Goal: Task Accomplishment & Management: Manage account settings

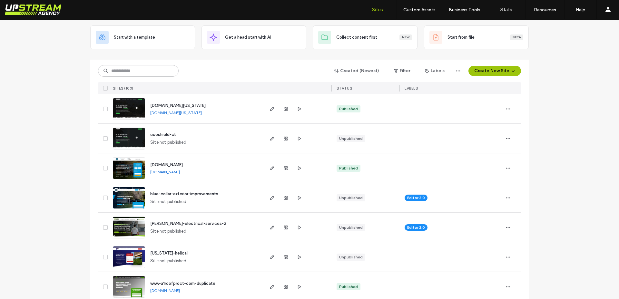
scroll to position [264, 0]
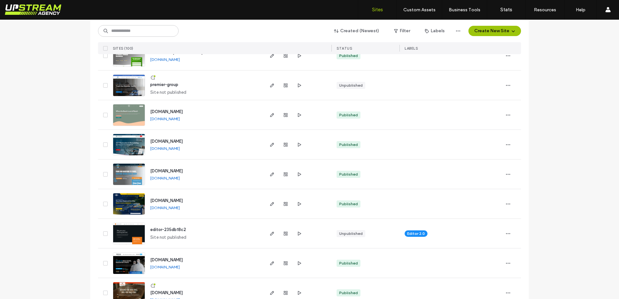
click at [132, 82] on img at bounding box center [129, 97] width 32 height 44
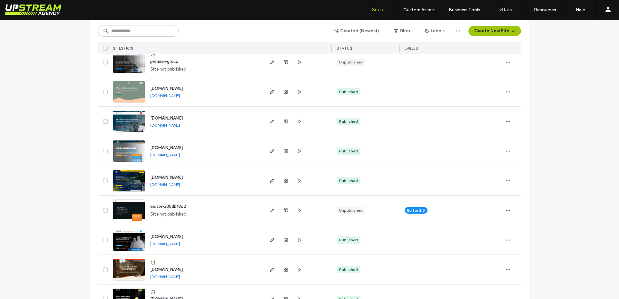
scroll to position [286, 0]
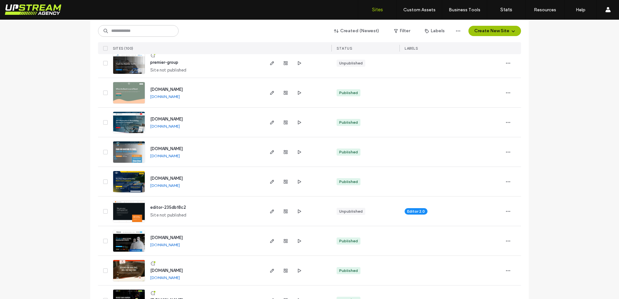
click at [135, 206] on img at bounding box center [129, 223] width 32 height 44
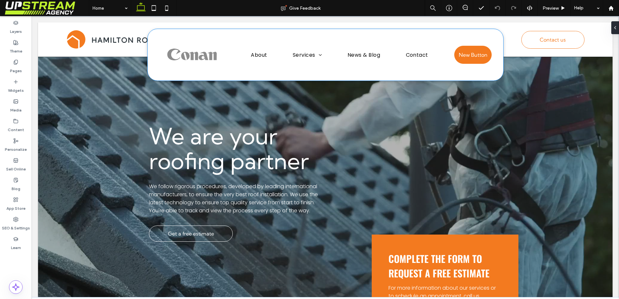
click at [325, 37] on div "About Services Gutters Repair Work Gutters Repair Work News & Blog Contact New …" at bounding box center [326, 55] width 356 height 52
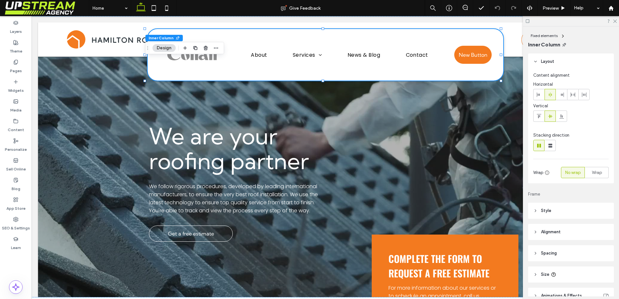
click at [613, 24] on div at bounding box center [571, 21] width 96 height 10
drag, startPoint x: 613, startPoint y: 20, endPoint x: 541, endPoint y: 10, distance: 72.6
click at [613, 20] on icon at bounding box center [615, 21] width 4 height 4
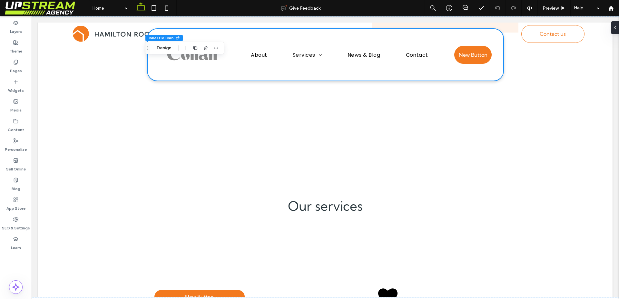
scroll to position [2241, 0]
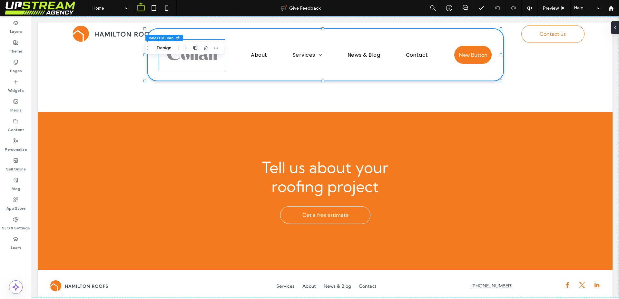
click at [202, 63] on img at bounding box center [192, 55] width 66 height 31
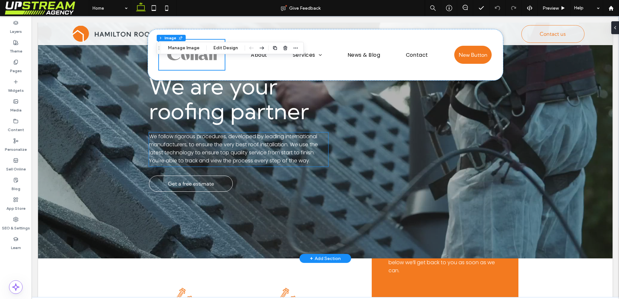
scroll to position [0, 0]
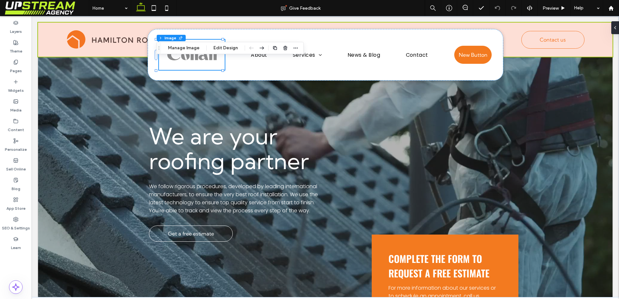
click at [106, 42] on div at bounding box center [325, 40] width 575 height 34
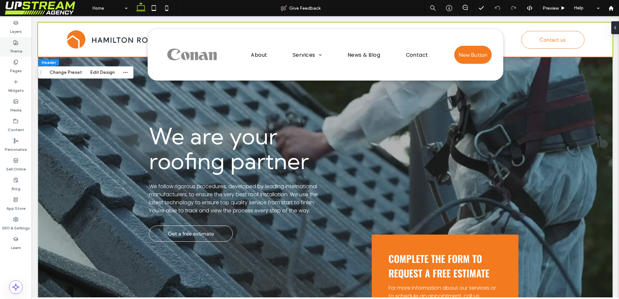
click at [17, 46] on label "Theme" at bounding box center [16, 49] width 13 height 9
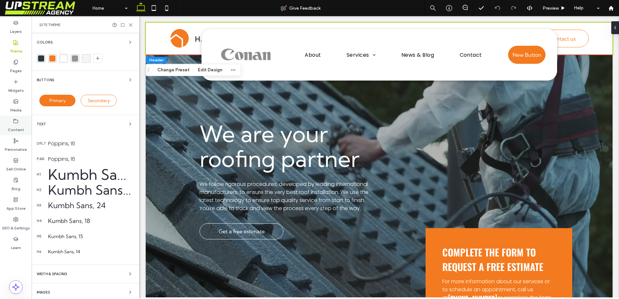
click at [18, 109] on label "Media" at bounding box center [15, 108] width 11 height 9
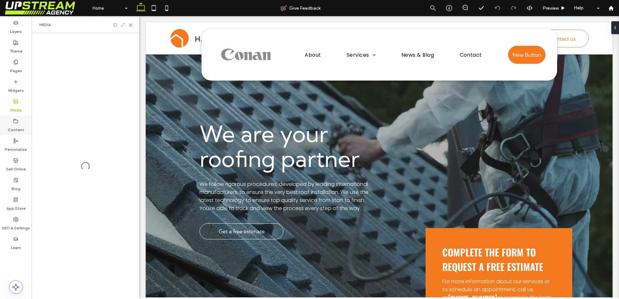
click at [19, 120] on div "Content" at bounding box center [16, 126] width 32 height 20
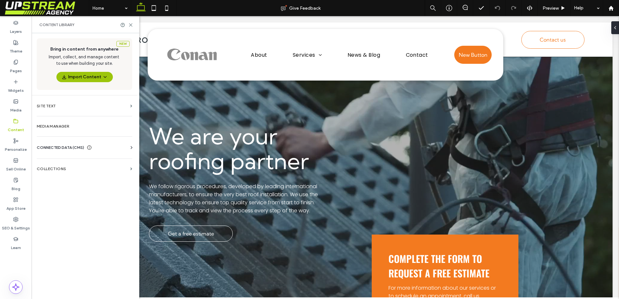
click at [51, 145] on span "CONNECTED DATA (CMS)" at bounding box center [60, 147] width 47 height 6
click at [57, 157] on section "Business Info" at bounding box center [86, 163] width 98 height 15
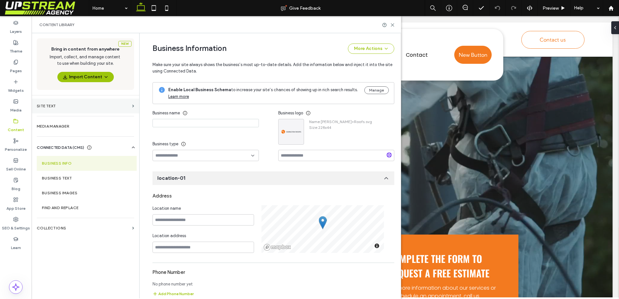
click at [59, 106] on label "Site Text" at bounding box center [83, 106] width 93 height 5
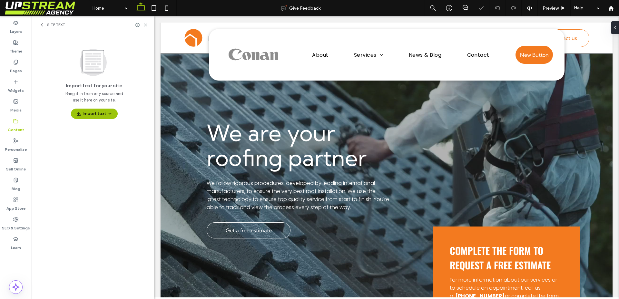
click at [147, 25] on icon at bounding box center [145, 25] width 5 height 5
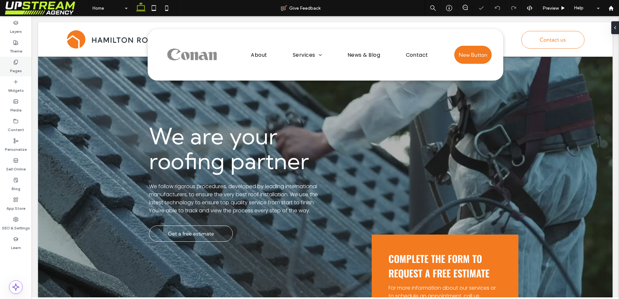
click at [12, 63] on div "Pages" at bounding box center [16, 67] width 32 height 20
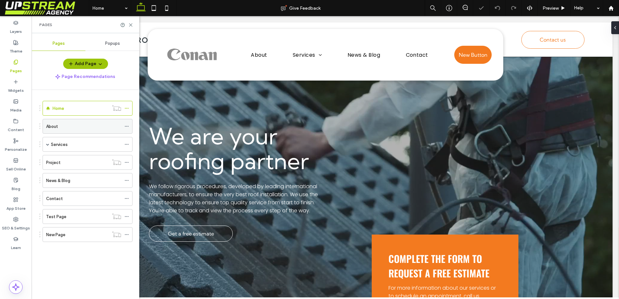
click at [55, 129] on label "About" at bounding box center [52, 126] width 12 height 11
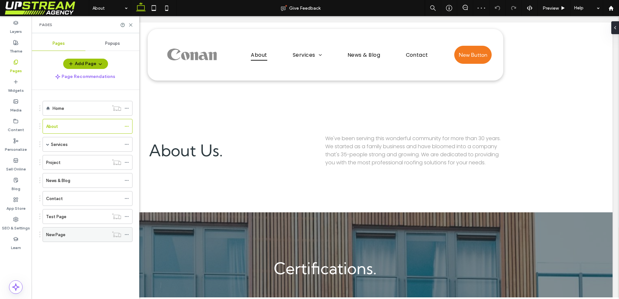
click at [89, 233] on div "New Page" at bounding box center [77, 235] width 63 height 7
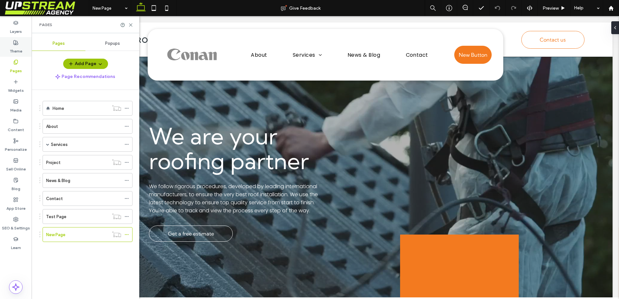
click at [21, 50] on label "Theme" at bounding box center [16, 49] width 13 height 9
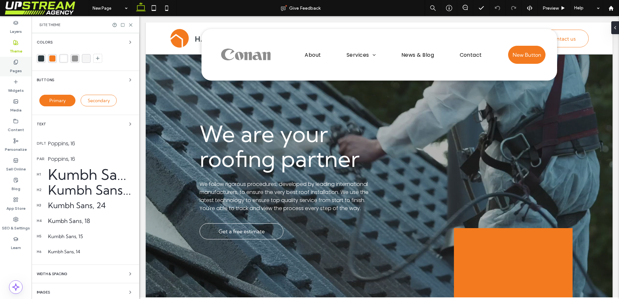
click at [16, 68] on label "Pages" at bounding box center [16, 69] width 12 height 9
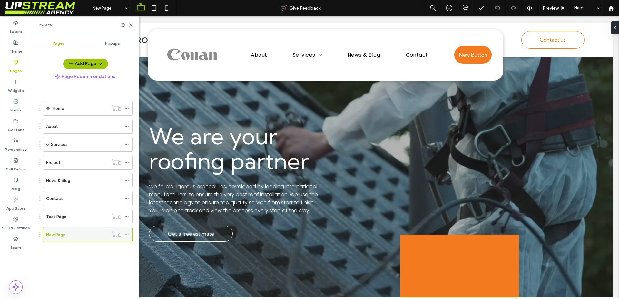
click at [67, 232] on div "New Page" at bounding box center [77, 235] width 63 height 7
click at [130, 27] on div "Pages" at bounding box center [86, 24] width 108 height 17
click at [130, 26] on icon at bounding box center [130, 25] width 5 height 5
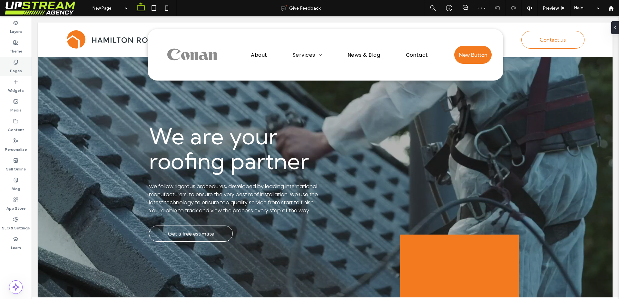
click at [18, 66] on label "Pages" at bounding box center [16, 69] width 12 height 9
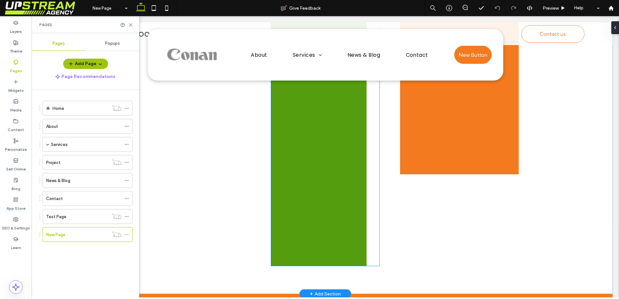
scroll to position [551, 0]
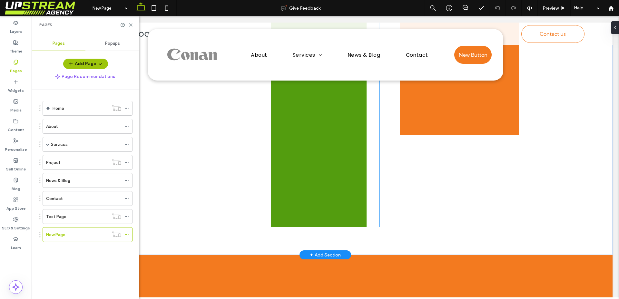
click at [354, 181] on div at bounding box center [318, 57] width 85 height 340
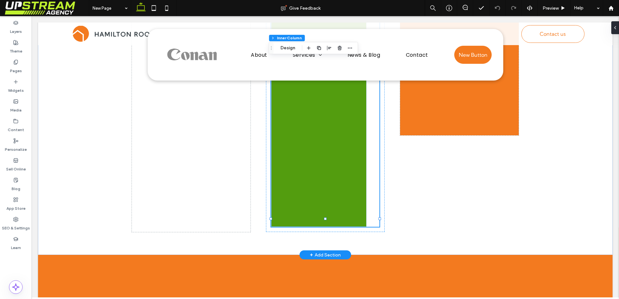
click at [363, 159] on div "COMPLETE THE FORM TO REQUEST A FREE ESTIMATE For more information about our ser…" at bounding box center [318, 1] width 95 height 452
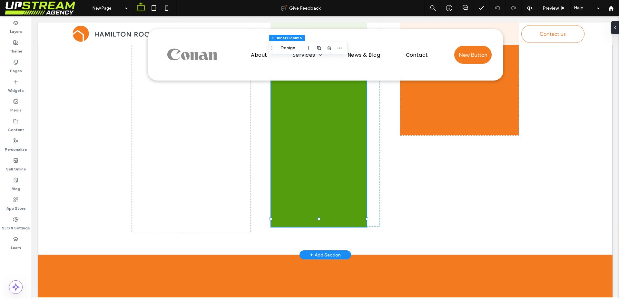
type input "**"
click at [320, 160] on div at bounding box center [318, 57] width 85 height 340
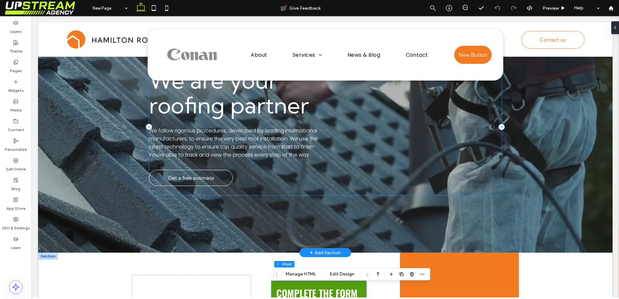
scroll to position [0, 0]
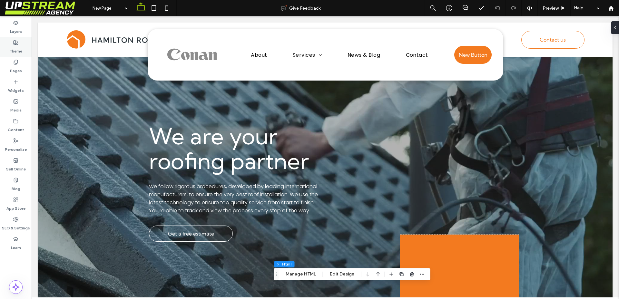
click at [19, 47] on label "Theme" at bounding box center [16, 49] width 13 height 9
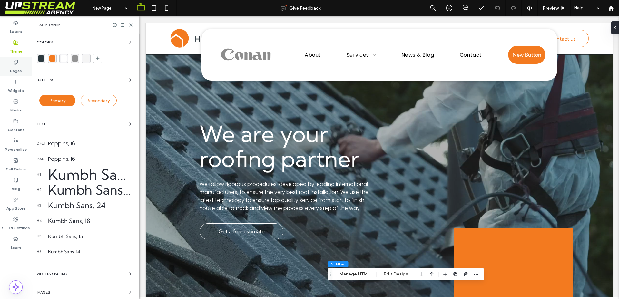
click at [8, 64] on div "Pages" at bounding box center [16, 67] width 32 height 20
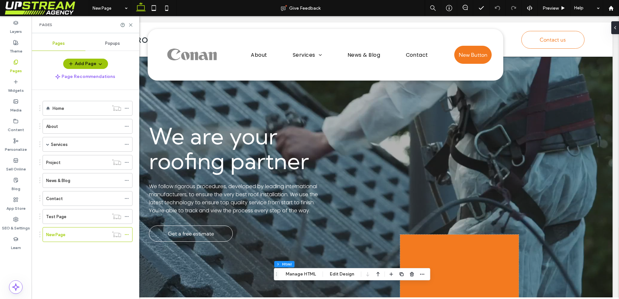
scroll to position [3, 0]
click at [61, 164] on div "Project" at bounding box center [77, 162] width 63 height 7
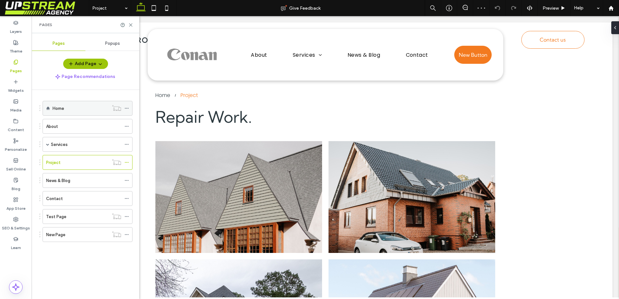
click at [63, 111] on label "Home" at bounding box center [59, 108] width 12 height 11
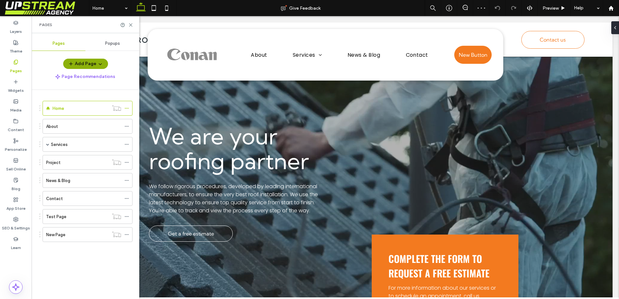
click at [90, 65] on button "Add Page" at bounding box center [85, 64] width 45 height 10
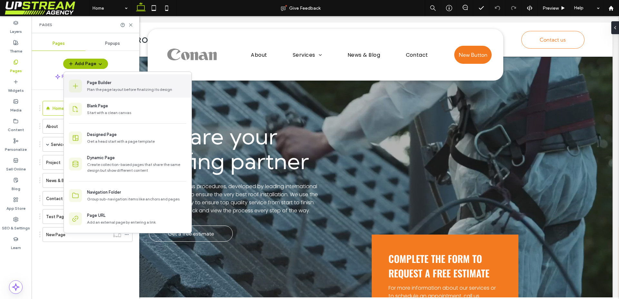
click at [100, 82] on div "Page Builder" at bounding box center [99, 83] width 24 height 6
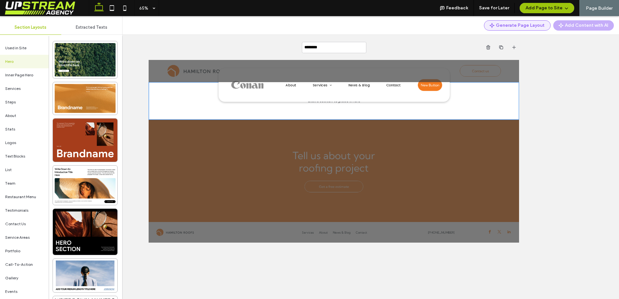
click at [514, 24] on button "Generate Page Layout" at bounding box center [517, 25] width 67 height 10
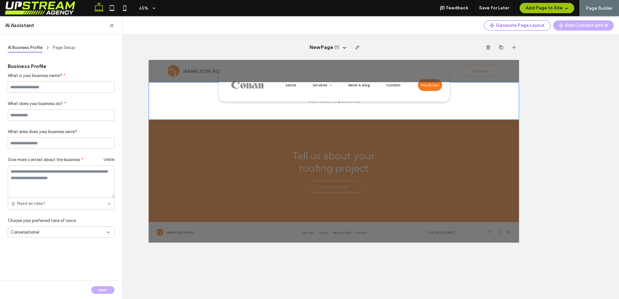
click at [52, 44] on div "AI Business Profile Page Setup" at bounding box center [61, 48] width 107 height 10
click at [112, 25] on icon "button" at bounding box center [111, 25] width 5 height 5
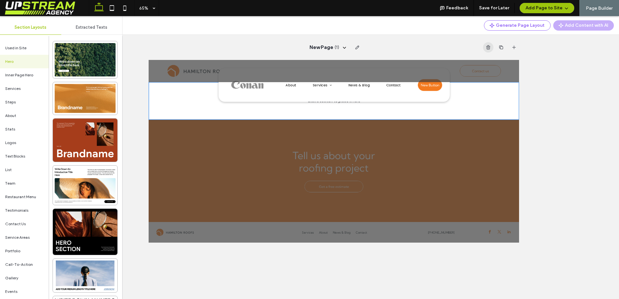
click at [490, 49] on icon "button" at bounding box center [488, 47] width 5 height 5
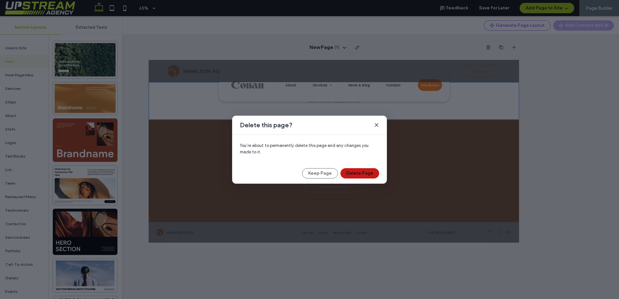
click at [368, 173] on button "Delete Page" at bounding box center [360, 173] width 39 height 10
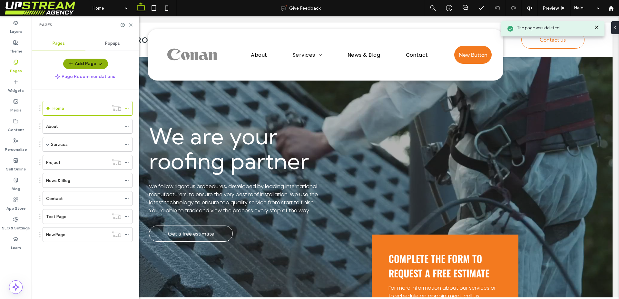
click at [89, 61] on button "Add Page" at bounding box center [85, 64] width 45 height 10
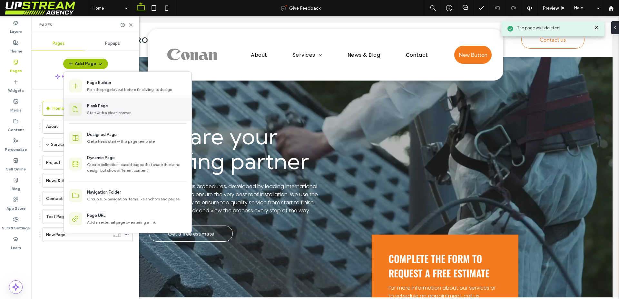
click at [97, 106] on div "Blank Page" at bounding box center [97, 106] width 21 height 6
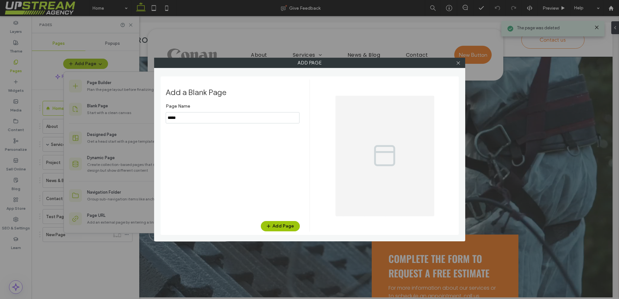
drag, startPoint x: 203, startPoint y: 119, endPoint x: 153, endPoint y: 122, distance: 50.1
click at [159, 118] on div "Add Page Add a Blank Page Page Name Add Page" at bounding box center [309, 150] width 311 height 184
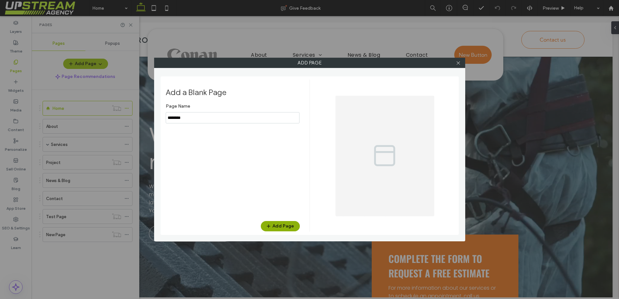
type input "********"
click at [279, 225] on button "Add Page" at bounding box center [280, 226] width 39 height 10
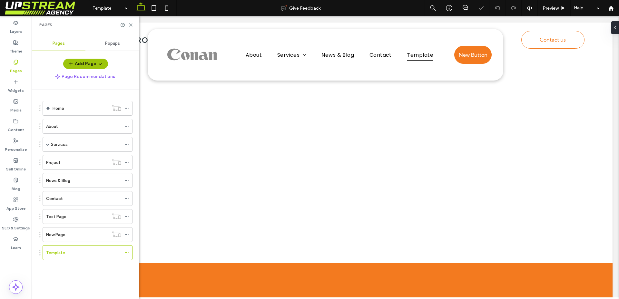
click at [84, 252] on div "Template" at bounding box center [83, 253] width 75 height 7
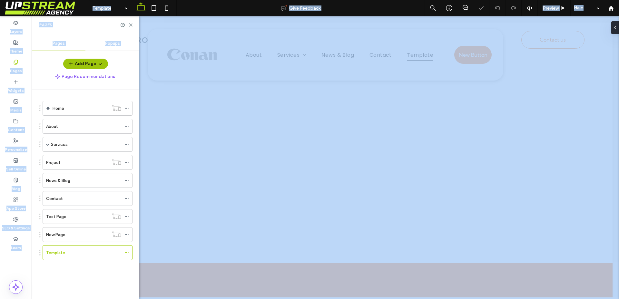
drag, startPoint x: 84, startPoint y: 253, endPoint x: 83, endPoint y: 242, distance: 11.5
click at [83, 242] on div "Template Give Feedback Preview Help Design Panel Site Comments Team & Clients A…" at bounding box center [309, 149] width 619 height 299
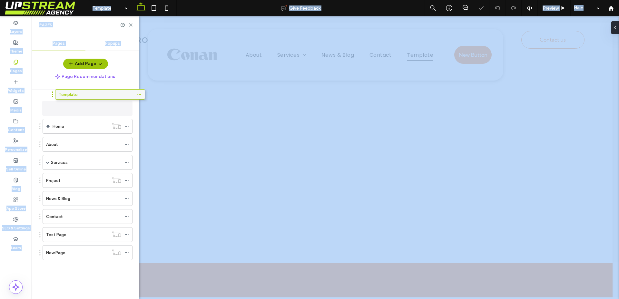
drag, startPoint x: 74, startPoint y: 255, endPoint x: 82, endPoint y: 106, distance: 148.9
click at [125, 108] on icon at bounding box center [126, 108] width 5 height 5
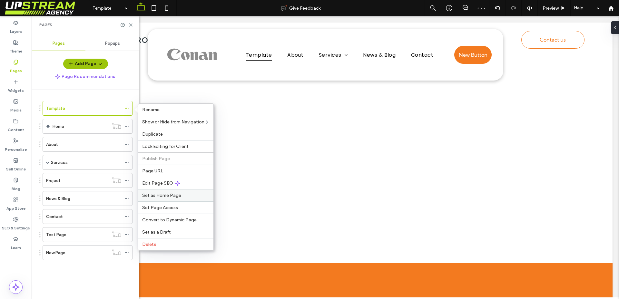
click at [178, 199] on div "Set as Home Page" at bounding box center [175, 195] width 75 height 12
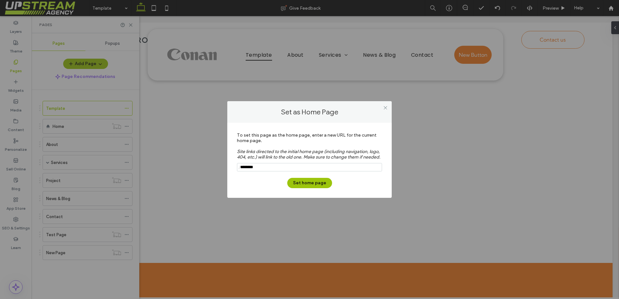
drag, startPoint x: 251, startPoint y: 167, endPoint x: 279, endPoint y: 171, distance: 28.4
click at [279, 171] on input "notEmpty" at bounding box center [309, 167] width 145 height 8
click at [298, 182] on button "Set home page" at bounding box center [309, 183] width 45 height 10
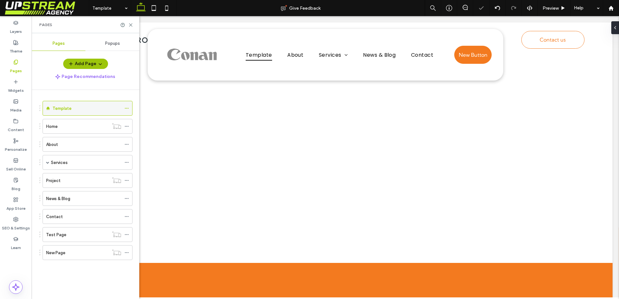
click at [126, 110] on icon at bounding box center [126, 108] width 5 height 5
click at [93, 130] on div "Home" at bounding box center [77, 126] width 63 height 14
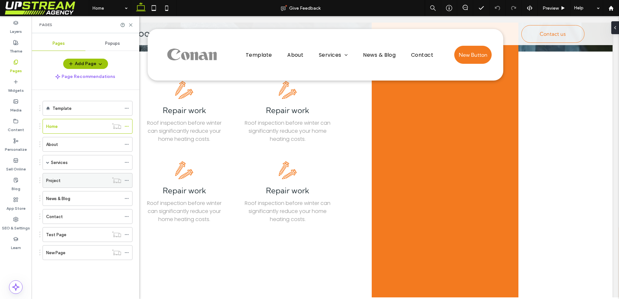
scroll to position [245, 0]
click at [70, 108] on label "Template" at bounding box center [62, 108] width 19 height 11
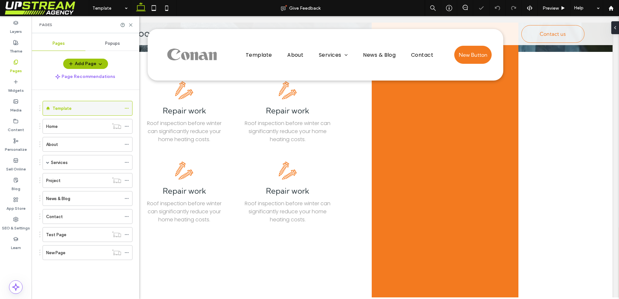
click at [128, 109] on use at bounding box center [127, 108] width 4 height 1
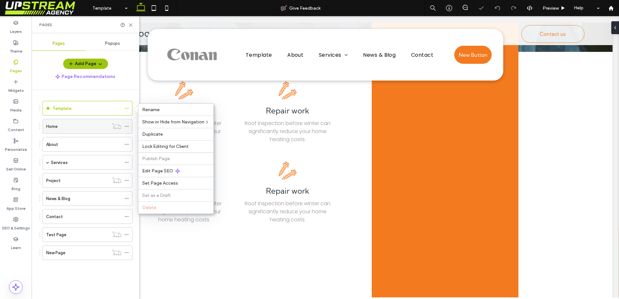
click at [125, 126] on use at bounding box center [127, 126] width 4 height 1
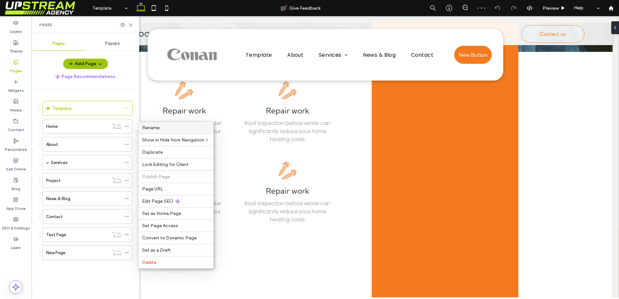
click at [149, 126] on span "Rename" at bounding box center [150, 127] width 17 height 5
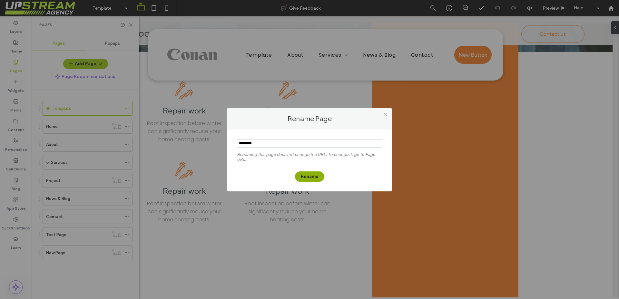
type input "********"
click at [307, 176] on button "Rename" at bounding box center [309, 177] width 29 height 10
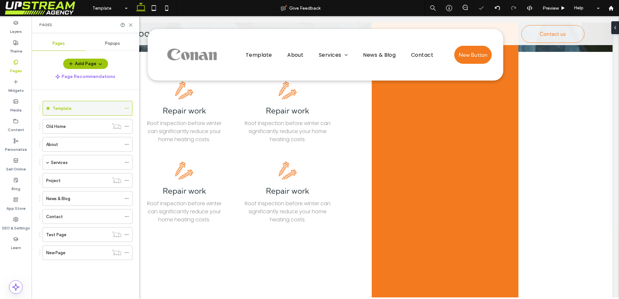
click at [127, 108] on use at bounding box center [127, 108] width 4 height 1
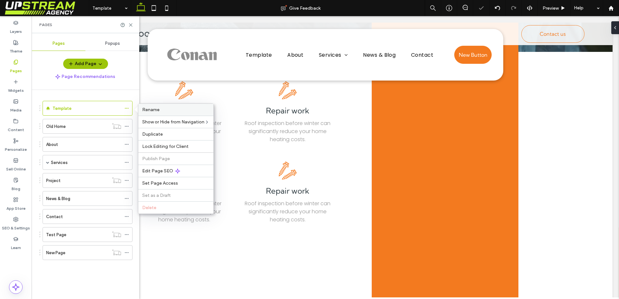
click at [153, 112] on span "Rename" at bounding box center [150, 109] width 17 height 5
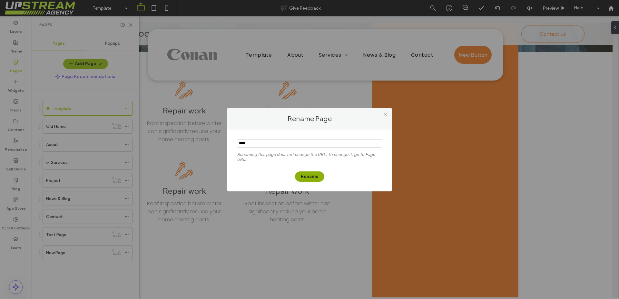
type input "****"
click at [318, 176] on button "Rename" at bounding box center [309, 177] width 29 height 10
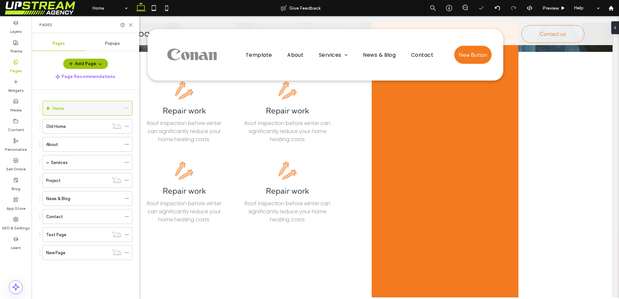
click at [88, 103] on div "Home" at bounding box center [87, 108] width 69 height 14
click at [85, 126] on div "Old Home" at bounding box center [77, 126] width 63 height 7
click at [465, 9] on icon at bounding box center [465, 7] width 5 height 5
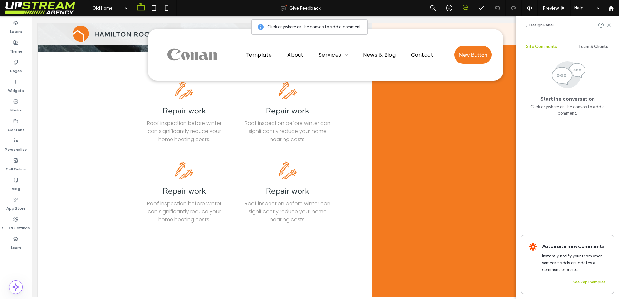
click at [465, 8] on icon at bounding box center [465, 7] width 5 height 5
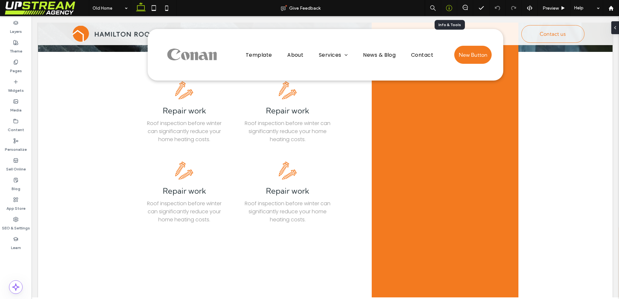
click at [452, 6] on icon at bounding box center [449, 8] width 6 height 6
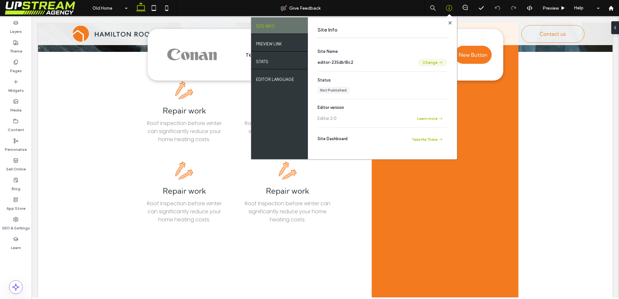
click at [431, 60] on button "Change" at bounding box center [432, 63] width 29 height 8
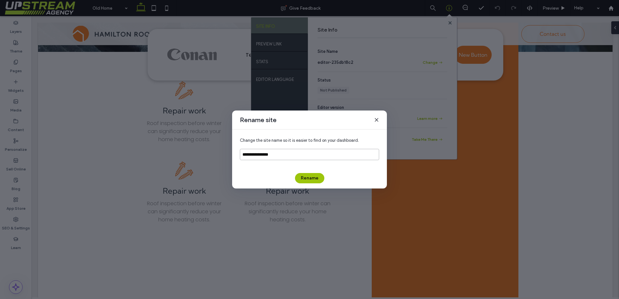
click at [295, 156] on input "**********" at bounding box center [309, 154] width 139 height 11
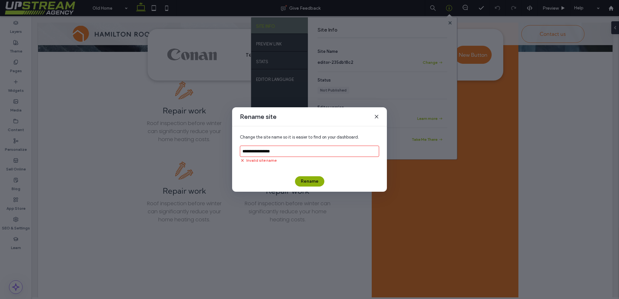
click at [304, 178] on button "Rename" at bounding box center [309, 181] width 29 height 10
click at [263, 153] on input "**********" at bounding box center [309, 151] width 139 height 11
click at [256, 152] on input "**********" at bounding box center [309, 151] width 139 height 11
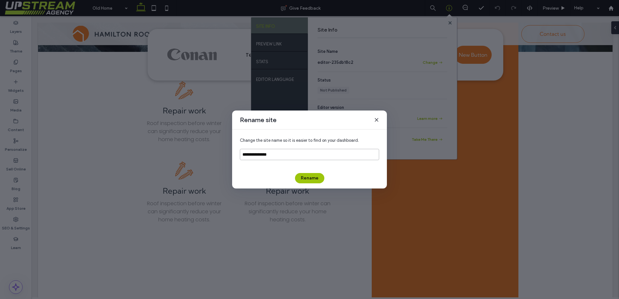
type input "**********"
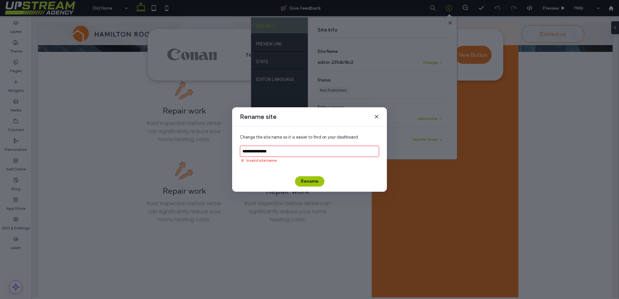
click at [299, 176] on div "Rename" at bounding box center [309, 181] width 139 height 10
click at [303, 179] on button "Rename" at bounding box center [309, 181] width 29 height 10
click at [280, 151] on input "**********" at bounding box center [309, 151] width 139 height 11
drag, startPoint x: 245, startPoint y: 151, endPoint x: 231, endPoint y: 151, distance: 14.5
click at [231, 151] on div "**********" at bounding box center [309, 149] width 619 height 299
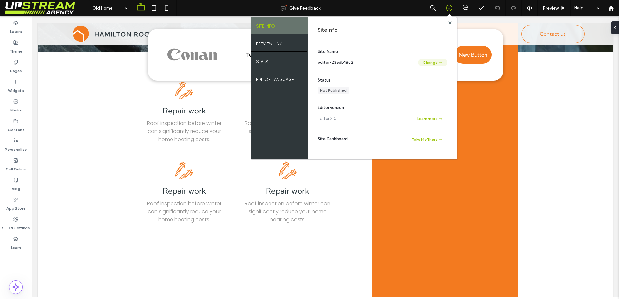
click at [425, 63] on button "Change" at bounding box center [432, 63] width 29 height 8
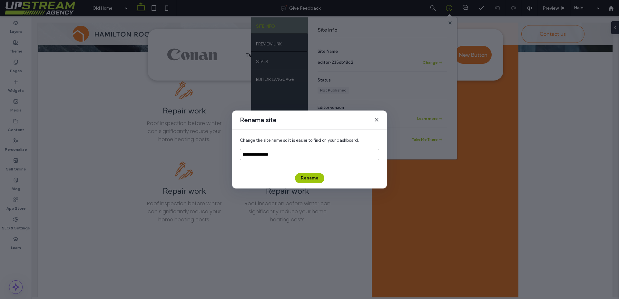
click at [272, 154] on input "**********" at bounding box center [309, 154] width 139 height 11
click at [304, 181] on button "Rename" at bounding box center [309, 178] width 29 height 10
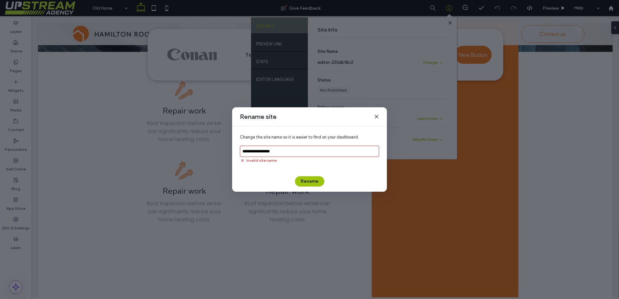
click at [259, 152] on input "**********" at bounding box center [309, 151] width 139 height 11
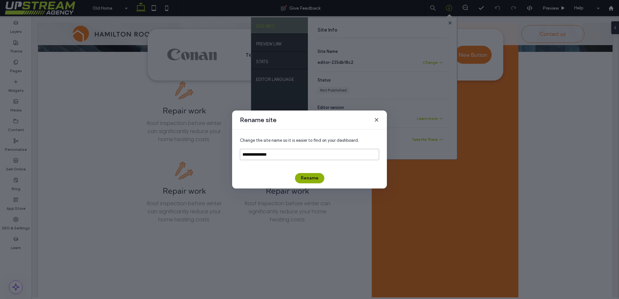
type input "**********"
click at [308, 175] on button "Rename" at bounding box center [309, 178] width 29 height 10
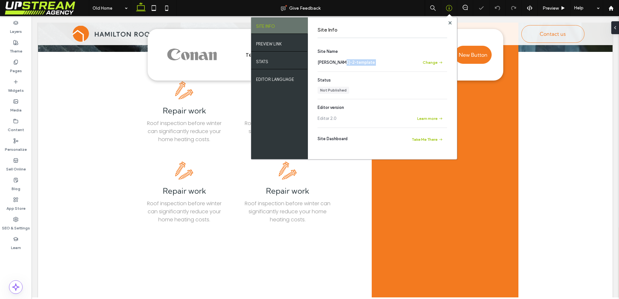
drag, startPoint x: 324, startPoint y: 71, endPoint x: 364, endPoint y: 50, distance: 45.6
click at [344, 65] on div "Site Name duda-2-template Change Status Not Published Editor version Editor 2.0…" at bounding box center [383, 98] width 130 height 115
click at [449, 22] on use at bounding box center [449, 22] width 3 height 3
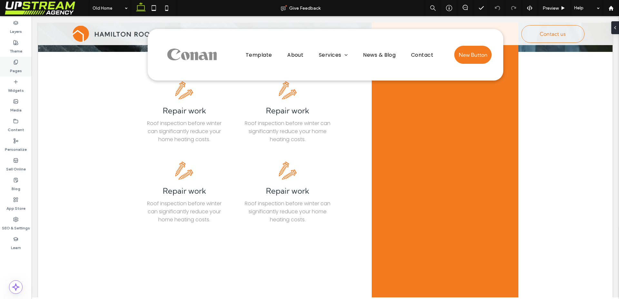
click at [7, 67] on div "Pages" at bounding box center [16, 67] width 32 height 20
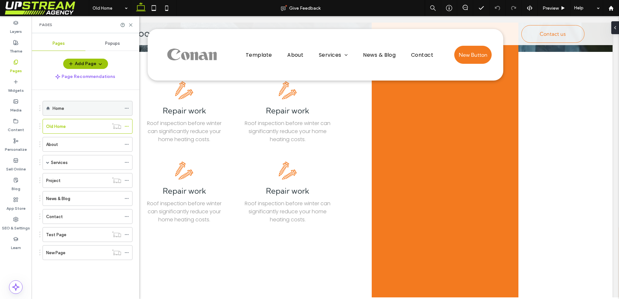
click at [76, 110] on div "Home" at bounding box center [87, 108] width 69 height 7
click at [48, 9] on span at bounding box center [47, 8] width 84 height 13
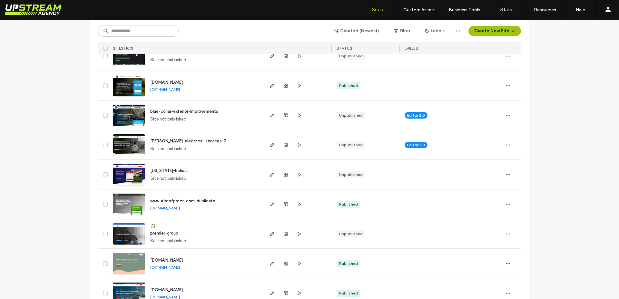
scroll to position [119, 0]
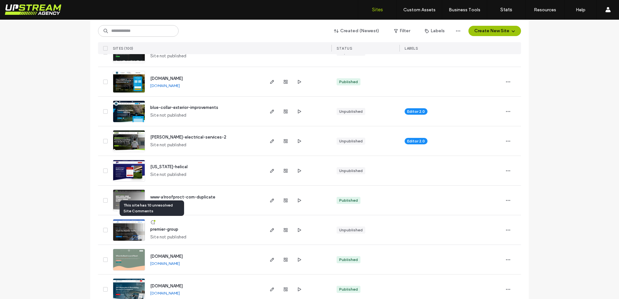
click at [132, 231] on img at bounding box center [129, 242] width 32 height 44
